Goal: Task Accomplishment & Management: Manage account settings

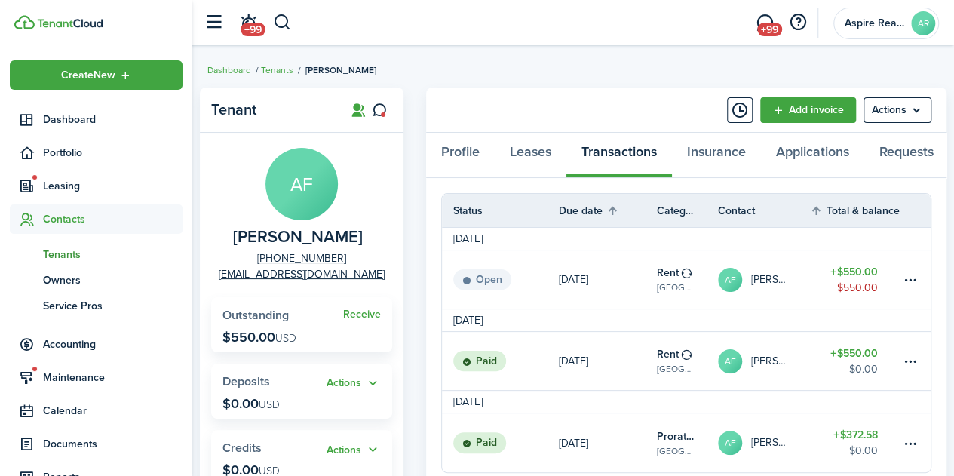
click at [64, 252] on span "Tenants" at bounding box center [113, 255] width 140 height 16
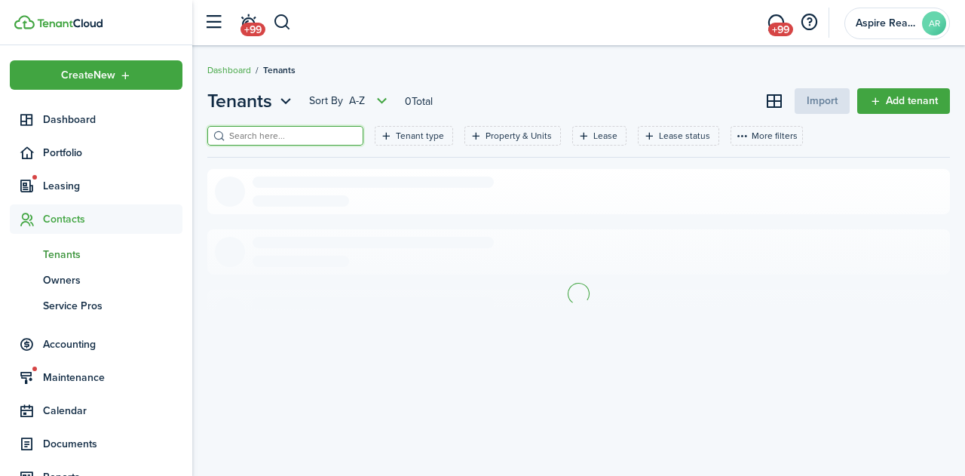
click at [241, 135] on input "search" at bounding box center [291, 136] width 133 height 14
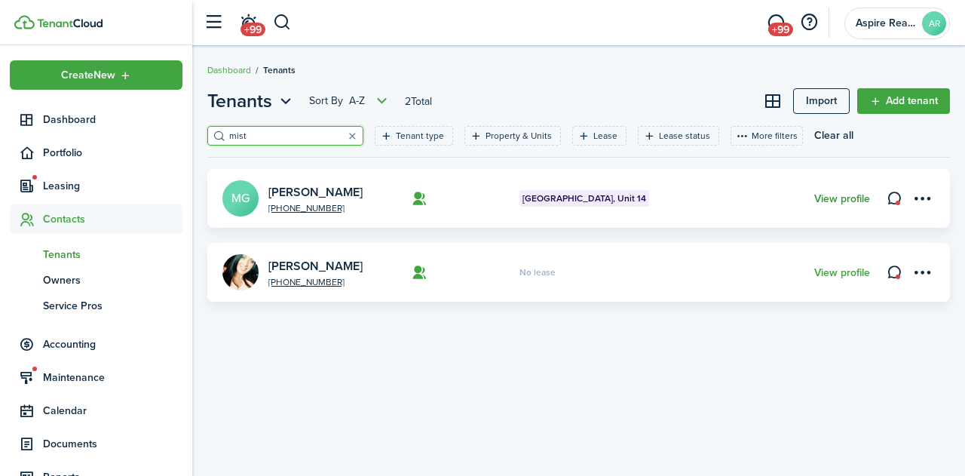
type input "mist"
click at [837, 194] on link "View profile" at bounding box center [842, 199] width 56 height 12
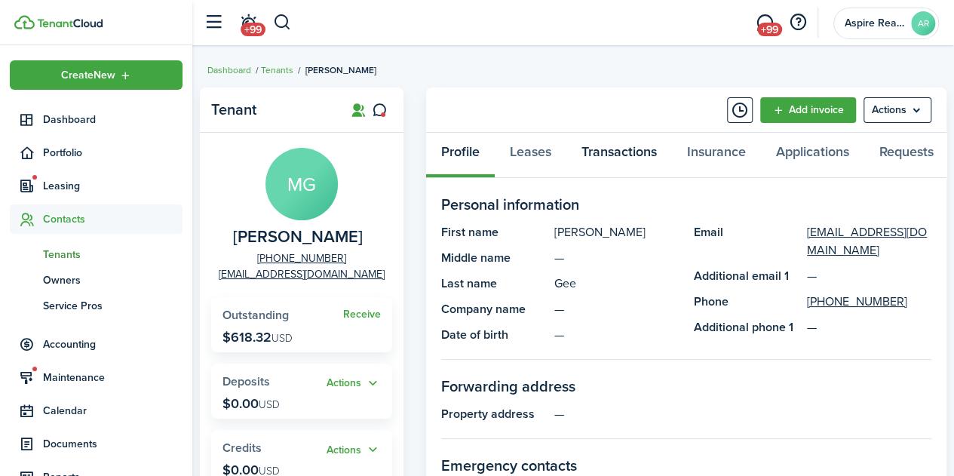
click at [602, 152] on link "Transactions" at bounding box center [619, 155] width 106 height 45
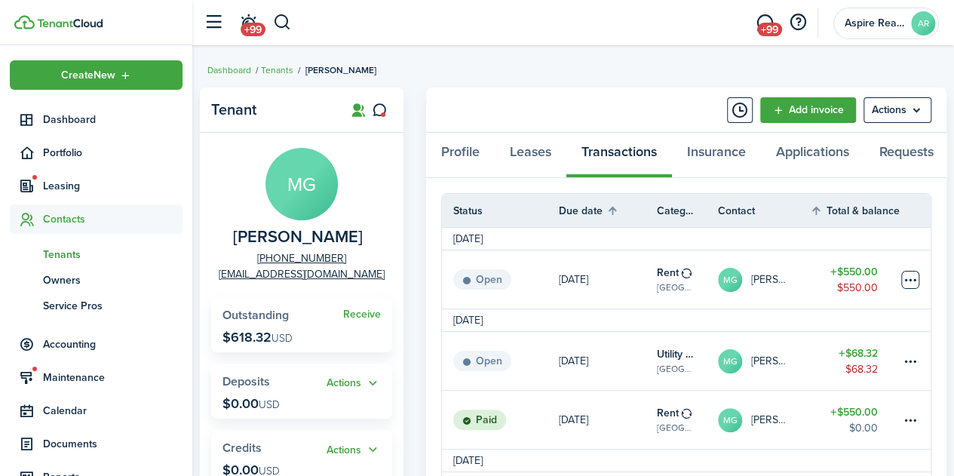
click at [912, 287] on table-menu-btn-icon at bounding box center [910, 280] width 18 height 18
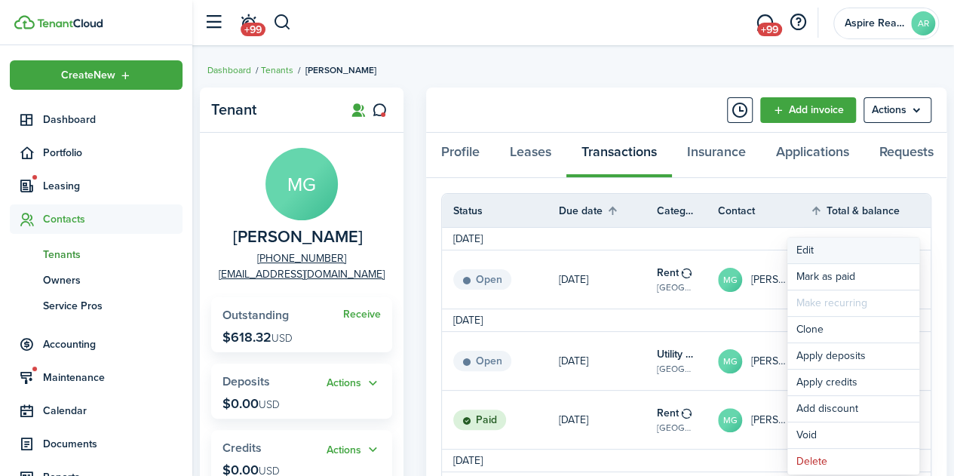
click at [816, 254] on button "Edit" at bounding box center [853, 251] width 132 height 26
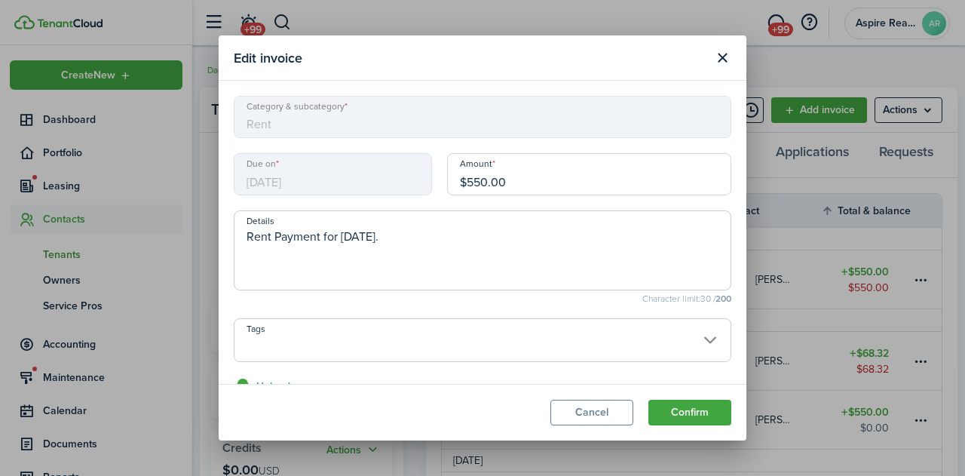
click at [477, 181] on input "$550.00" at bounding box center [589, 174] width 284 height 42
type input "$500.00"
click at [688, 414] on button "Confirm" at bounding box center [690, 413] width 83 height 26
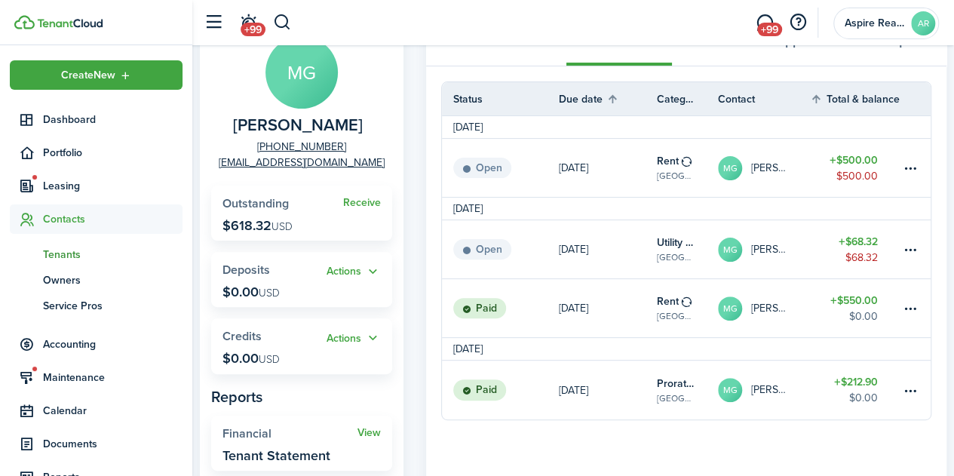
scroll to position [106, 0]
